Goal: Find specific page/section: Find specific page/section

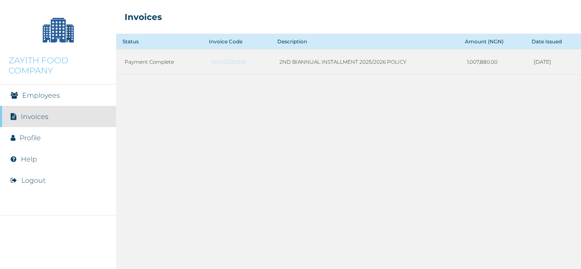
click at [43, 95] on link "Employees" at bounding box center [41, 96] width 38 height 8
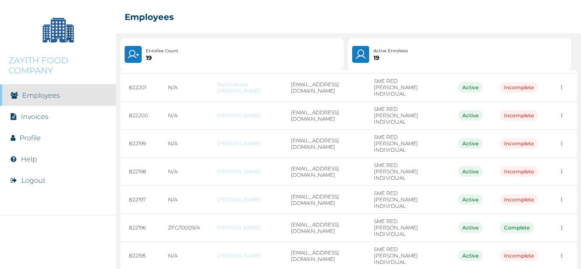
scroll to position [150, 0]
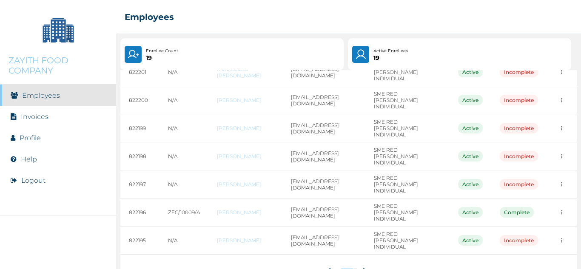
click at [363, 268] on icon at bounding box center [365, 271] width 6 height 6
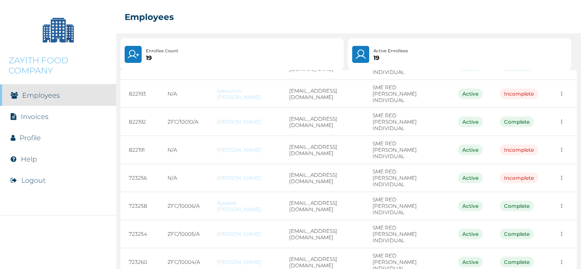
scroll to position [147, 0]
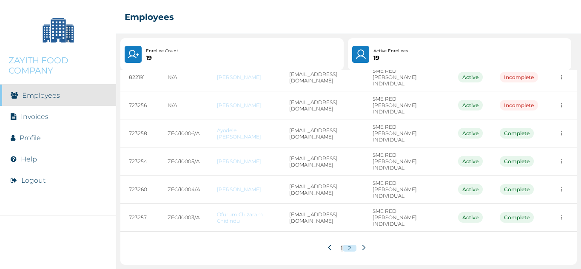
click at [328, 246] on icon at bounding box center [331, 248] width 6 height 6
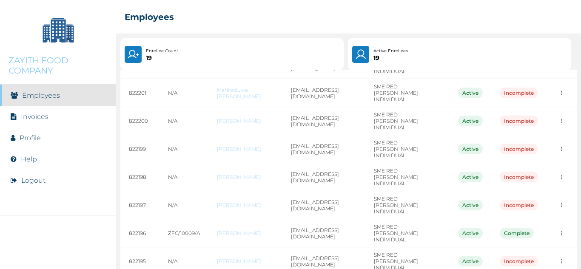
scroll to position [150, 0]
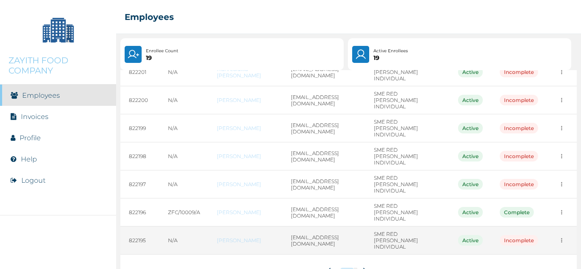
click at [507, 235] on div "Incomplete" at bounding box center [519, 240] width 38 height 11
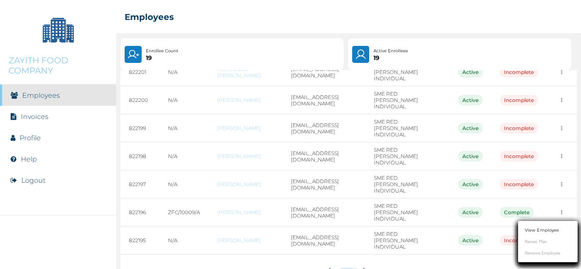
click at [548, 231] on link "View Employee" at bounding box center [542, 230] width 34 height 6
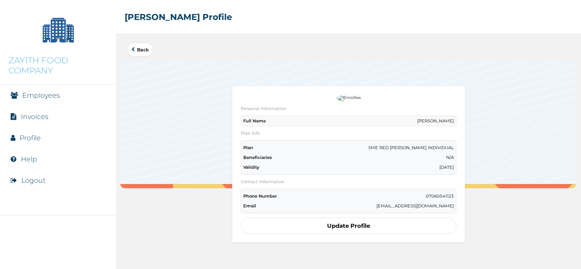
click at [135, 49] on icon at bounding box center [133, 49] width 3 height 5
